Goal: Transaction & Acquisition: Book appointment/travel/reservation

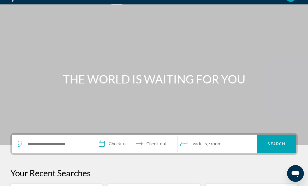
scroll to position [59, 0]
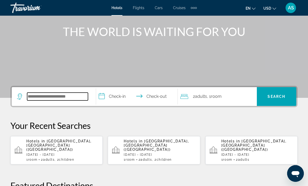
click at [43, 97] on input "Search widget" at bounding box center [57, 97] width 61 height 8
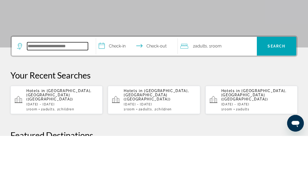
click at [67, 93] on input "Search widget" at bounding box center [57, 97] width 61 height 8
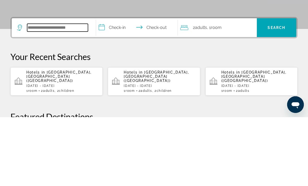
click at [71, 93] on input "Search widget" at bounding box center [57, 97] width 61 height 8
click at [59, 93] on input "Search widget" at bounding box center [57, 97] width 61 height 8
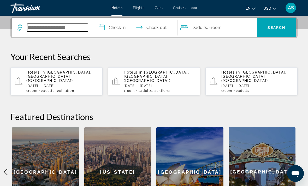
click at [61, 31] on input "Search widget" at bounding box center [57, 28] width 61 height 8
click at [81, 26] on input "Search widget" at bounding box center [57, 28] width 61 height 8
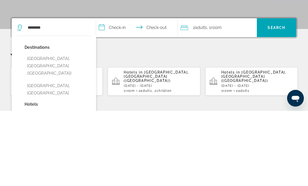
click at [51, 129] on button "[GEOGRAPHIC_DATA], [GEOGRAPHIC_DATA] ([GEOGRAPHIC_DATA])" at bounding box center [58, 141] width 66 height 25
type input "**********"
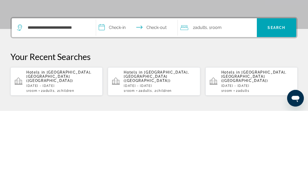
click at [117, 94] on input "**********" at bounding box center [138, 104] width 84 height 20
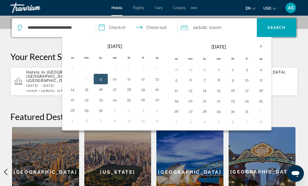
click at [248, 72] on button "3" at bounding box center [247, 69] width 8 height 7
click at [194, 80] on button "6" at bounding box center [190, 79] width 8 height 7
type input "**********"
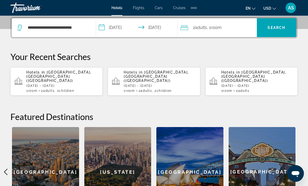
click at [236, 30] on div "2 Adult Adults , 1 Room rooms" at bounding box center [218, 27] width 76 height 7
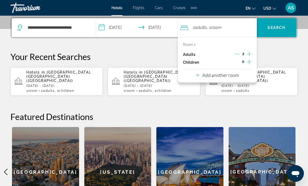
click at [251, 54] on icon "Increment adults" at bounding box center [249, 54] width 5 height 5
click at [250, 53] on icon "Increment adults" at bounding box center [249, 54] width 5 height 6
click at [283, 29] on span "Search" at bounding box center [276, 28] width 18 height 4
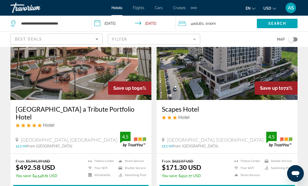
scroll to position [43, 0]
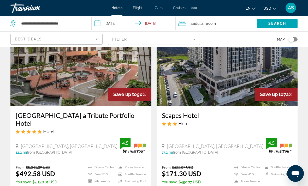
click at [95, 38] on icon "Sort by" at bounding box center [97, 39] width 6 height 6
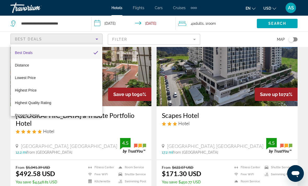
click at [171, 38] on div at bounding box center [154, 93] width 308 height 186
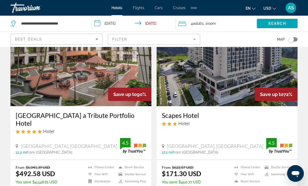
click at [194, 39] on mat-form-field "Filter" at bounding box center [154, 39] width 92 height 11
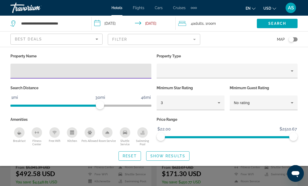
click at [188, 41] on mat-form-field "Filter" at bounding box center [154, 39] width 92 height 11
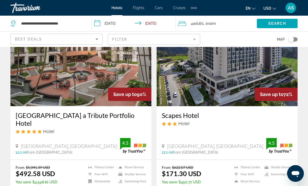
click at [189, 38] on mat-form-field "Filter" at bounding box center [154, 39] width 92 height 11
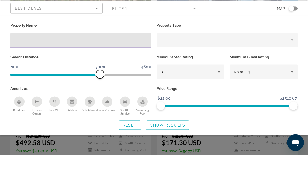
scroll to position [74, 0]
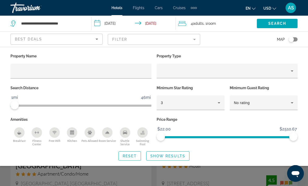
click at [217, 101] on icon "Hotel Filters" at bounding box center [219, 103] width 6 height 6
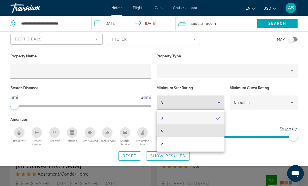
click at [176, 135] on mat-option "4" at bounding box center [191, 130] width 68 height 13
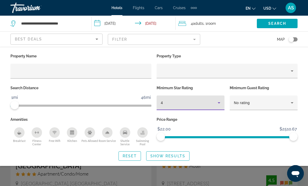
click at [170, 156] on span "Show Results" at bounding box center [167, 156] width 35 height 4
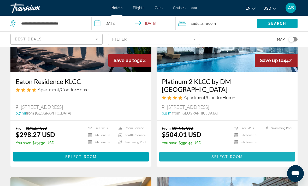
scroll to position [442, 0]
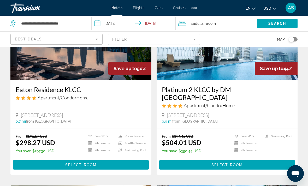
click at [33, 159] on span "Main content" at bounding box center [81, 165] width 136 height 13
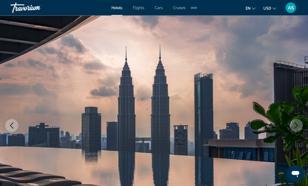
scroll to position [23, 0]
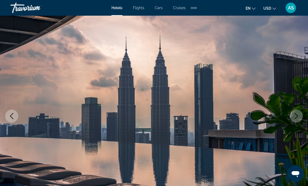
click at [295, 119] on icon "Next image" at bounding box center [296, 116] width 6 height 6
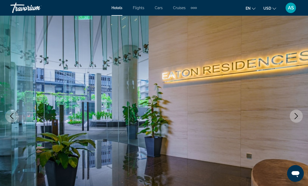
click at [296, 117] on icon "Next image" at bounding box center [296, 116] width 6 height 6
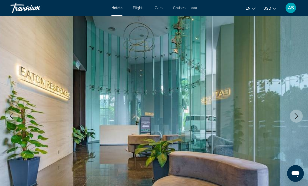
click at [293, 118] on icon "Next image" at bounding box center [296, 116] width 6 height 6
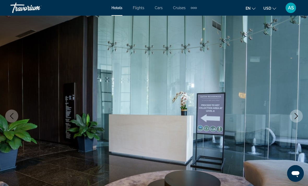
click at [298, 118] on icon "Next image" at bounding box center [296, 116] width 6 height 6
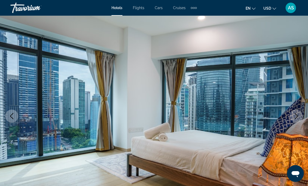
click at [297, 116] on icon "Next image" at bounding box center [296, 116] width 6 height 6
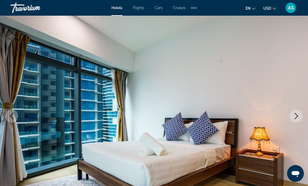
click at [296, 117] on icon "Next image" at bounding box center [296, 116] width 6 height 6
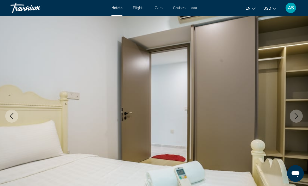
click at [295, 117] on icon "Next image" at bounding box center [296, 116] width 6 height 6
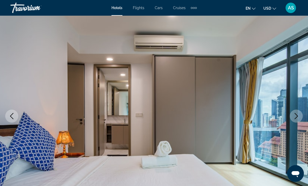
click at [295, 117] on icon "Next image" at bounding box center [296, 116] width 6 height 6
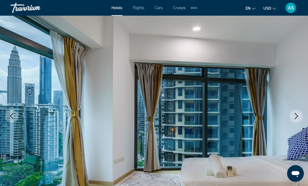
click at [295, 118] on icon "Next image" at bounding box center [296, 116] width 6 height 6
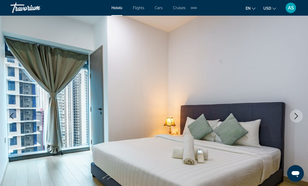
click at [294, 118] on icon "Next image" at bounding box center [296, 116] width 6 height 6
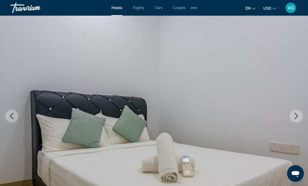
click at [295, 116] on icon "Next image" at bounding box center [296, 116] width 6 height 6
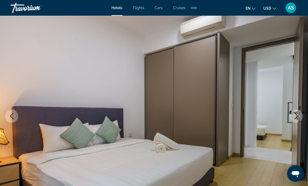
click at [296, 116] on icon "Next image" at bounding box center [296, 116] width 6 height 6
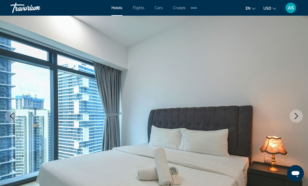
click at [289, 122] on img "Main content" at bounding box center [154, 116] width 308 height 248
click at [293, 119] on icon "Next image" at bounding box center [296, 116] width 6 height 6
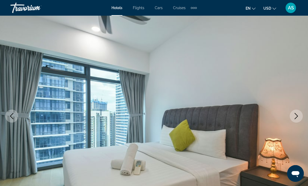
click at [298, 116] on icon "Next image" at bounding box center [296, 116] width 6 height 6
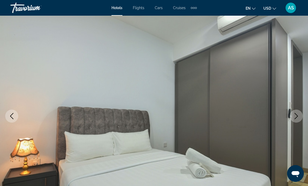
click at [292, 120] on button "Next image" at bounding box center [296, 116] width 13 height 13
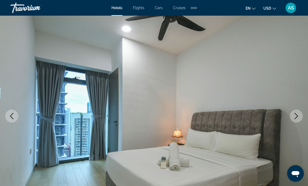
click at [295, 118] on icon "Next image" at bounding box center [296, 116] width 6 height 6
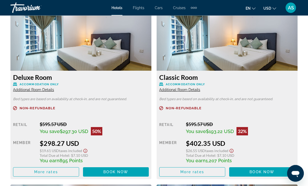
scroll to position [828, 0]
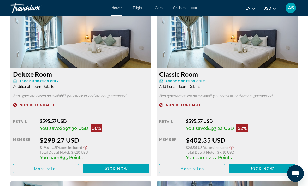
click at [39, 86] on span "Additional Room Details" at bounding box center [33, 87] width 41 height 4
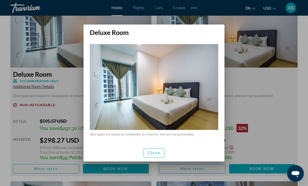
scroll to position [0, 0]
click at [152, 150] on span "button" at bounding box center [154, 153] width 20 height 13
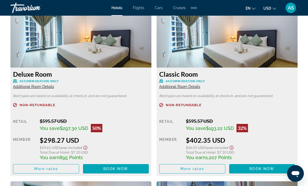
click at [192, 88] on span "Additional Room Details" at bounding box center [179, 87] width 41 height 4
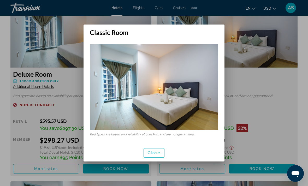
scroll to position [0, 0]
click at [153, 156] on span "button" at bounding box center [154, 153] width 20 height 13
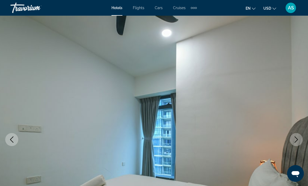
scroll to position [828, 0]
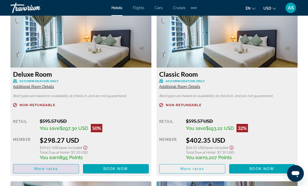
click at [46, 167] on span "More rates" at bounding box center [46, 169] width 24 height 4
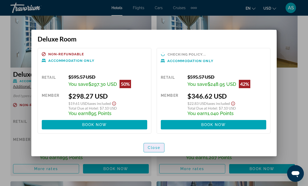
click at [158, 147] on span "Close" at bounding box center [154, 148] width 13 height 4
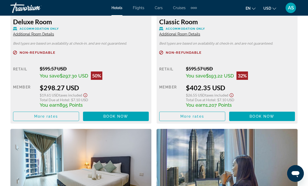
scroll to position [880, 0]
click at [211, 116] on span "Main content" at bounding box center [191, 116] width 65 height 13
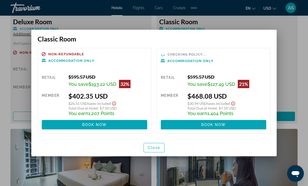
click at [160, 148] on span "Close" at bounding box center [154, 148] width 13 height 4
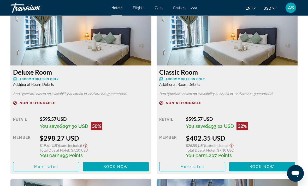
scroll to position [827, 0]
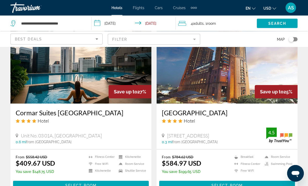
scroll to position [988, 0]
click at [39, 179] on span "Main content" at bounding box center [81, 185] width 136 height 13
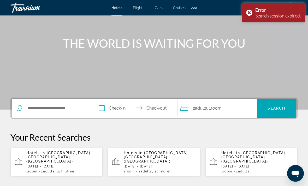
scroll to position [47, 0]
click at [36, 157] on span "[GEOGRAPHIC_DATA], [GEOGRAPHIC_DATA] ([GEOGRAPHIC_DATA])" at bounding box center [58, 157] width 65 height 13
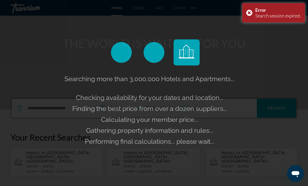
click at [264, 177] on div "Searching more than 3,000,000 Hotels and Apartments... Checking availability fo…" at bounding box center [154, 93] width 308 height 186
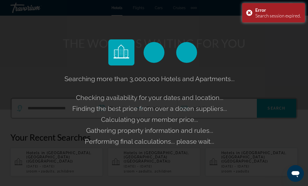
click at [248, 13] on div "Error Search session expired." at bounding box center [273, 12] width 63 height 19
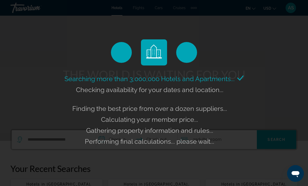
scroll to position [0, 0]
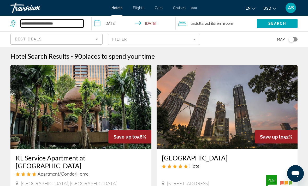
click at [79, 21] on input "**********" at bounding box center [52, 24] width 63 height 8
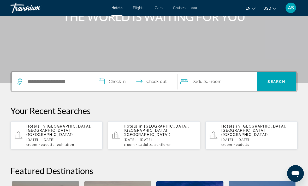
scroll to position [75, 0]
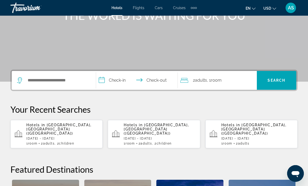
click at [122, 134] on app-hotels-recent-search "Hotels in [GEOGRAPHIC_DATA], [GEOGRAPHIC_DATA] ([GEOGRAPHIC_DATA]) [DATE] - [DA…" at bounding box center [154, 134] width 92 height 28
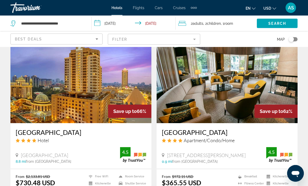
scroll to position [410, 0]
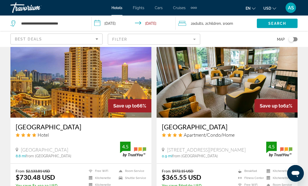
click at [192, 40] on mat-form-field "Filter" at bounding box center [154, 39] width 92 height 11
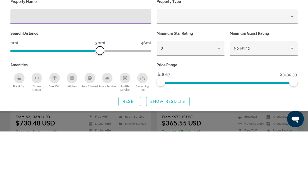
scroll to position [465, 0]
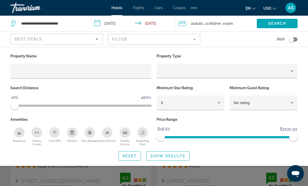
click at [184, 105] on div "3" at bounding box center [189, 103] width 57 height 6
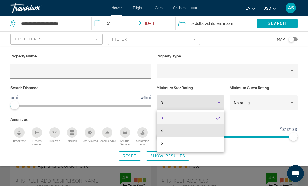
click at [177, 134] on mat-option "4" at bounding box center [191, 130] width 68 height 13
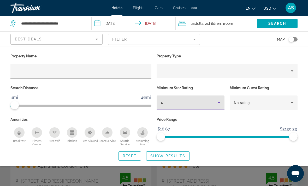
click at [165, 154] on span "Show Results" at bounding box center [167, 156] width 35 height 4
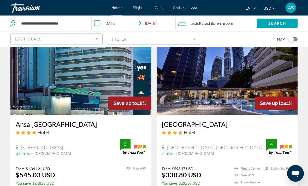
scroll to position [216, 0]
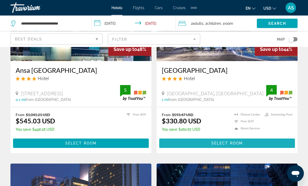
click at [285, 145] on span "Main content" at bounding box center [227, 143] width 136 height 13
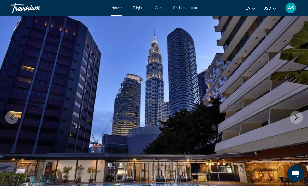
scroll to position [22, 0]
click at [295, 115] on icon "Next image" at bounding box center [296, 118] width 3 height 6
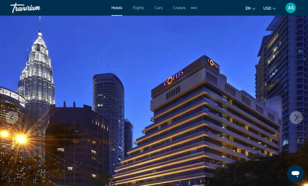
click at [296, 114] on button "Next image" at bounding box center [296, 117] width 13 height 13
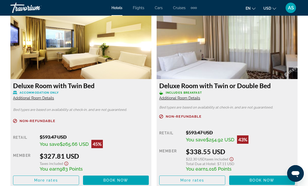
scroll to position [801, 0]
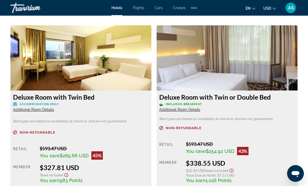
click at [267, 153] on div "Retail $593.47 USD You save $254.92 USD 43% when you redeem Member $338.55 USD …" at bounding box center [227, 168] width 136 height 55
click at [185, 107] on span "Additional Room Details" at bounding box center [179, 109] width 41 height 4
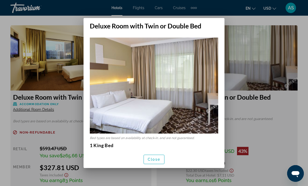
click at [159, 161] on span "Close" at bounding box center [154, 159] width 13 height 4
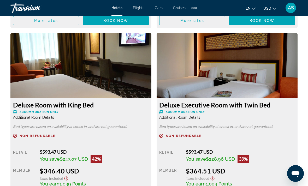
scroll to position [978, 0]
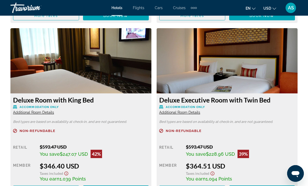
click at [22, 110] on span "Additional Room Details" at bounding box center [33, 112] width 41 height 4
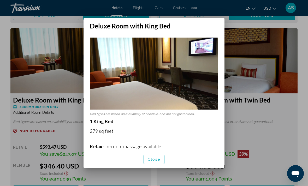
scroll to position [0, 0]
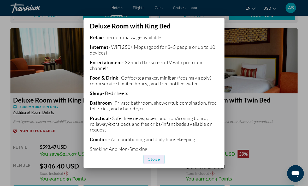
click at [160, 161] on span "Close" at bounding box center [154, 159] width 13 height 4
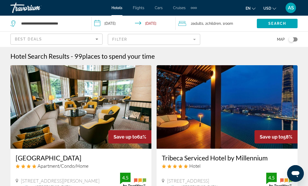
click at [227, 23] on span "Room" at bounding box center [228, 23] width 9 height 4
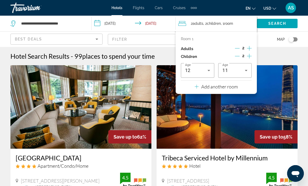
click at [239, 55] on icon "Decrement children" at bounding box center [237, 56] width 5 height 5
click at [239, 56] on icon "Decrement children" at bounding box center [237, 56] width 5 height 5
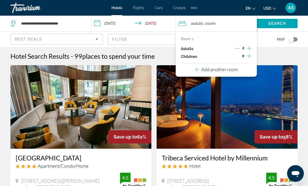
click at [250, 50] on icon "Increment adults" at bounding box center [249, 48] width 5 height 6
click at [249, 46] on icon "Increment adults" at bounding box center [249, 48] width 5 height 6
click at [278, 23] on span "Search" at bounding box center [277, 23] width 18 height 4
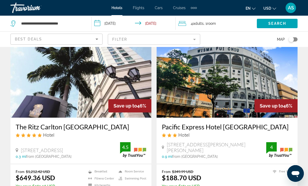
scroll to position [627, 0]
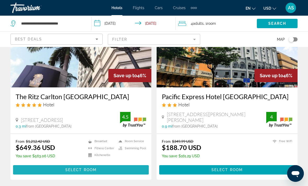
click at [55, 170] on span "Main content" at bounding box center [81, 170] width 136 height 13
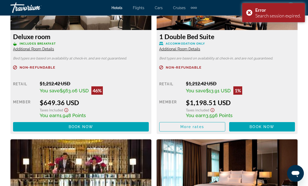
scroll to position [851, 0]
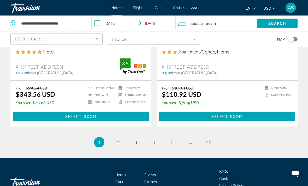
scroll to position [1055, 0]
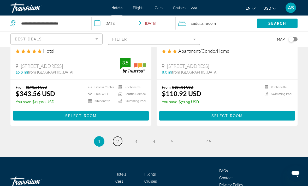
click at [117, 141] on span "2" at bounding box center [117, 142] width 3 height 6
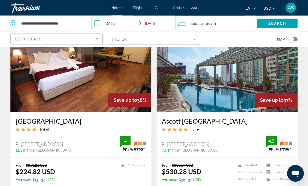
scroll to position [38, 0]
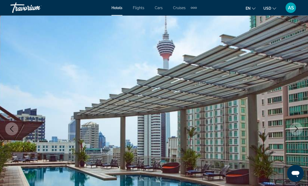
scroll to position [11, 0]
click at [297, 132] on button "Next image" at bounding box center [296, 128] width 13 height 13
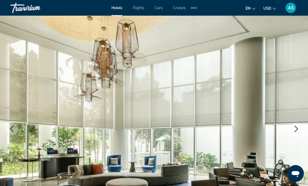
click at [296, 133] on button "Next image" at bounding box center [296, 128] width 13 height 13
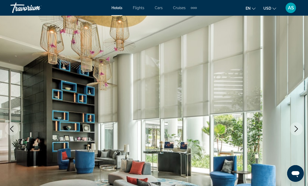
click at [296, 133] on button "Next image" at bounding box center [296, 128] width 13 height 13
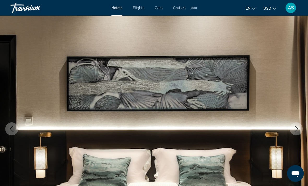
click at [300, 130] on button "Next image" at bounding box center [296, 128] width 13 height 13
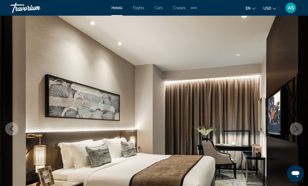
click at [298, 130] on icon "Next image" at bounding box center [296, 129] width 6 height 6
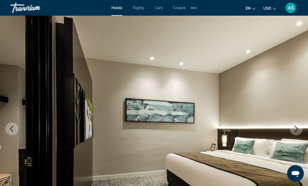
click at [297, 129] on icon "Next image" at bounding box center [296, 129] width 3 height 6
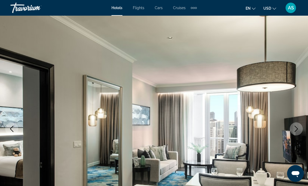
click at [298, 129] on icon "Next image" at bounding box center [296, 129] width 6 height 6
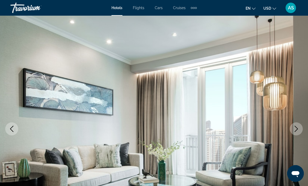
click at [298, 128] on icon "Next image" at bounding box center [296, 129] width 6 height 6
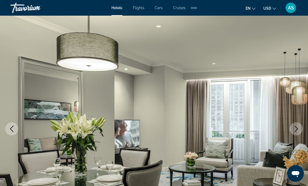
click at [296, 129] on icon "Next image" at bounding box center [296, 129] width 6 height 6
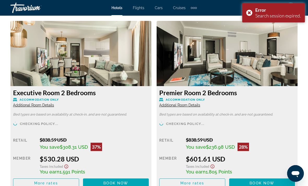
scroll to position [810, 0]
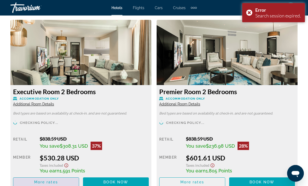
click at [30, 183] on span "Main content" at bounding box center [45, 182] width 65 height 13
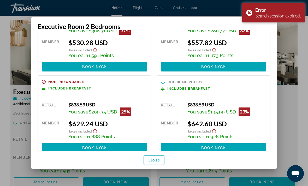
scroll to position [46, 0]
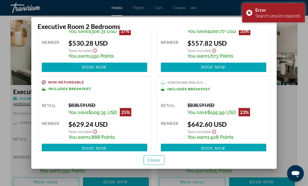
click at [156, 162] on span "Close" at bounding box center [154, 160] width 13 height 4
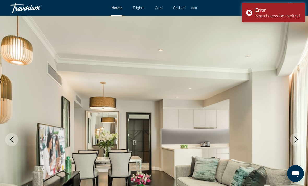
scroll to position [810, 0]
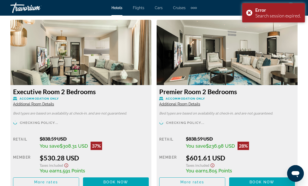
click at [247, 15] on div "Error Search session expired." at bounding box center [273, 12] width 63 height 19
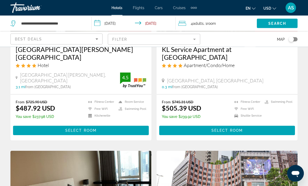
scroll to position [941, 0]
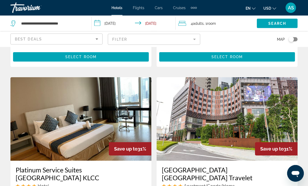
click at [92, 41] on div "Best Deals" at bounding box center [55, 39] width 81 height 6
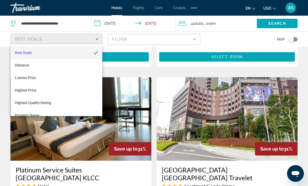
click at [160, 40] on div at bounding box center [154, 93] width 308 height 186
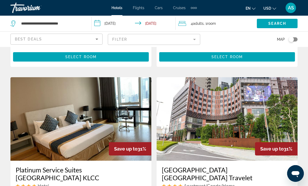
click at [174, 43] on mat-form-field "Filter" at bounding box center [154, 39] width 92 height 11
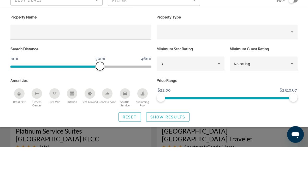
scroll to position [980, 0]
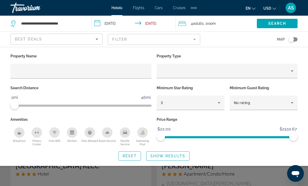
click at [163, 155] on span "Show Results" at bounding box center [167, 156] width 35 height 4
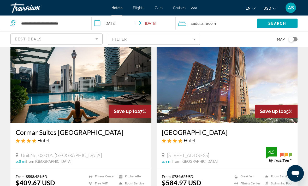
scroll to position [220, 0]
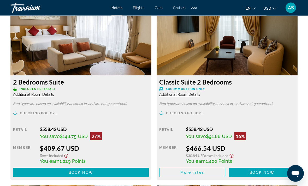
scroll to position [800, 0]
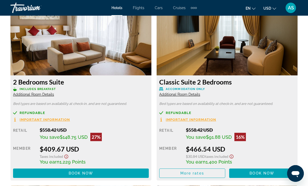
click at [44, 94] on span "Additional Room Details" at bounding box center [33, 94] width 41 height 4
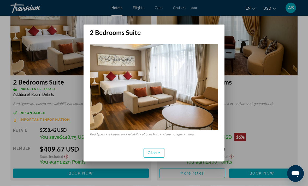
scroll to position [0, 0]
click at [159, 153] on span "Close" at bounding box center [154, 153] width 13 height 4
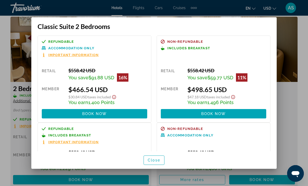
click at [148, 166] on span "button" at bounding box center [154, 160] width 20 height 13
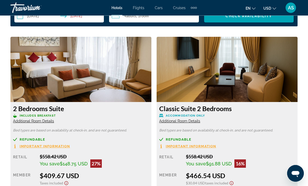
scroll to position [774, 0]
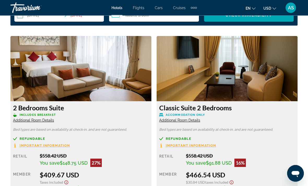
click at [36, 119] on span "Additional Room Details" at bounding box center [33, 120] width 41 height 4
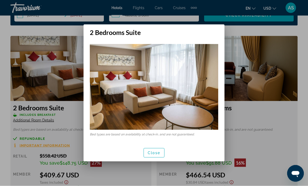
scroll to position [0, 0]
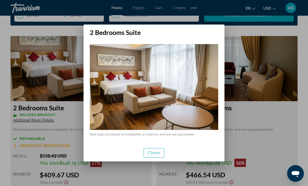
click at [153, 152] on span "Close" at bounding box center [154, 153] width 13 height 4
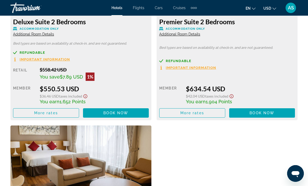
scroll to position [1033, 0]
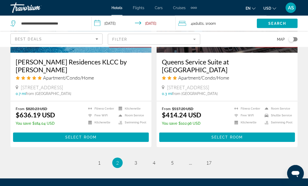
scroll to position [1049, 0]
